Goal: Navigation & Orientation: Find specific page/section

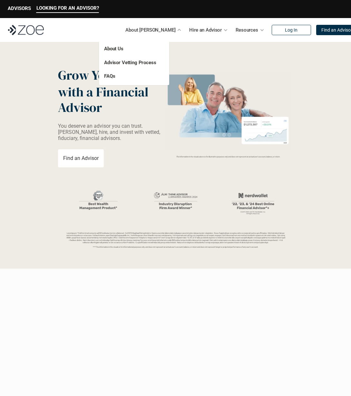
click at [156, 29] on p "About [PERSON_NAME]" at bounding box center [150, 30] width 50 height 10
click at [115, 49] on link "About Us" at bounding box center [113, 49] width 19 height 6
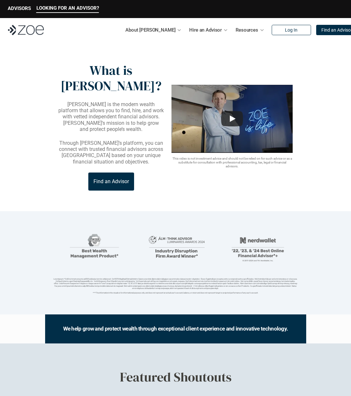
click at [108, 178] on p "Find an Advisor" at bounding box center [111, 181] width 35 height 6
click at [94, 54] on header "What is [PERSON_NAME]? [PERSON_NAME] is the modern wealth platform that allows …" at bounding box center [175, 126] width 351 height 169
click at [19, 9] on p "ADVISORS" at bounding box center [19, 8] width 23 height 6
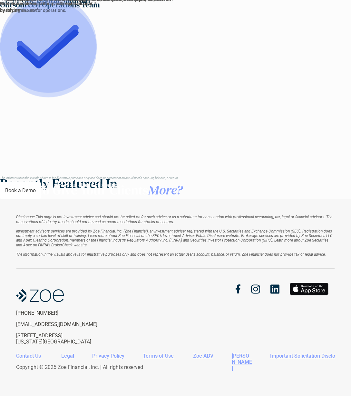
scroll to position [798, 0]
click at [201, 355] on link "Zoe ADV" at bounding box center [203, 356] width 20 height 6
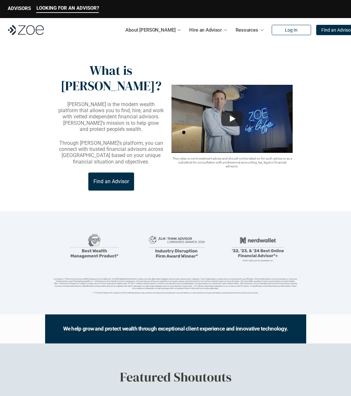
click at [94, 54] on header "What is [PERSON_NAME]? [PERSON_NAME] is the modern wealth platform that allows …" at bounding box center [175, 126] width 351 height 169
click at [19, 9] on p "ADVISORS" at bounding box center [19, 8] width 23 height 6
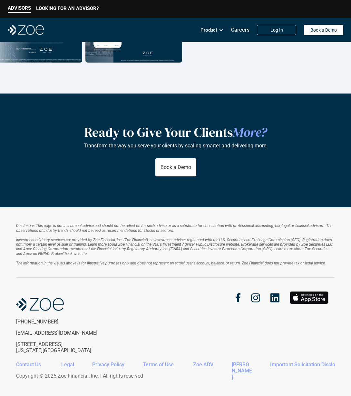
scroll to position [798, 0]
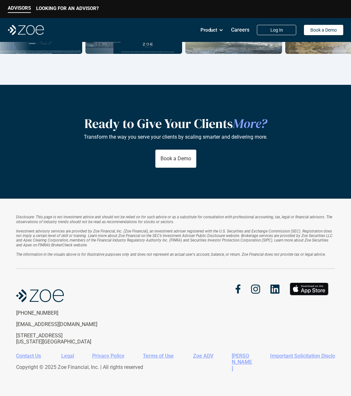
click at [201, 355] on link "Zoe ADV" at bounding box center [203, 356] width 20 height 6
